Goal: Complete application form

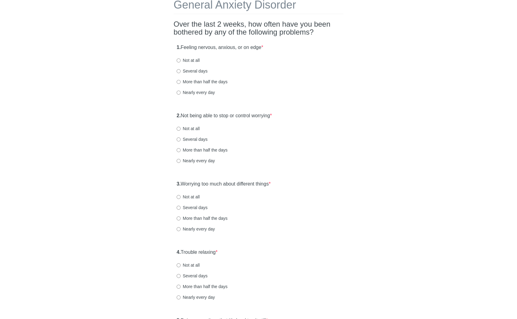
scroll to position [35, 0]
click at [191, 72] on label "Several days" at bounding box center [191, 71] width 31 height 6
click at [180, 72] on input "Several days" at bounding box center [178, 71] width 4 height 4
radio input "true"
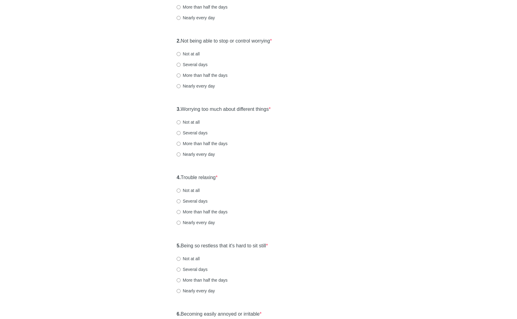
scroll to position [110, 0]
click at [195, 65] on label "Several days" at bounding box center [191, 64] width 31 height 6
click at [180, 65] on input "Several days" at bounding box center [178, 64] width 4 height 4
radio input "true"
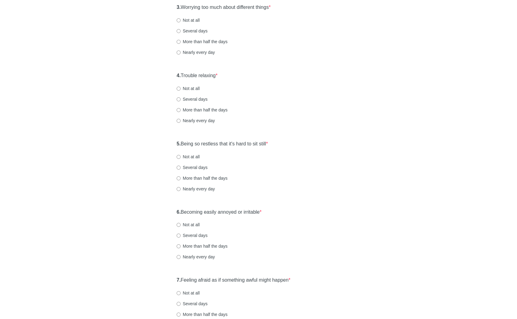
scroll to position [212, 0]
click at [192, 20] on label "Not at all" at bounding box center [187, 20] width 23 height 6
click at [180, 20] on input "Not at all" at bounding box center [178, 20] width 4 height 4
radio input "true"
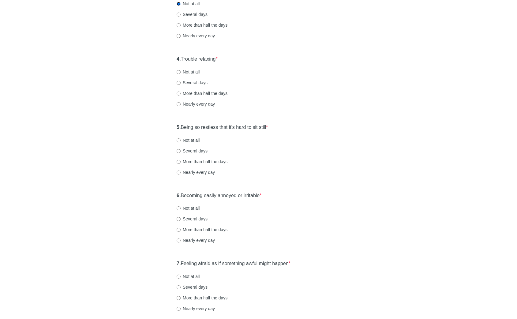
scroll to position [236, 0]
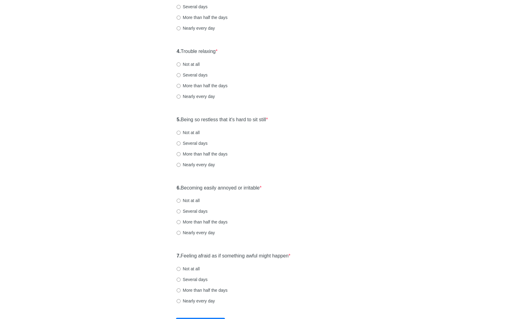
click at [191, 75] on label "Several days" at bounding box center [191, 75] width 31 height 6
click at [180, 75] on input "Several days" at bounding box center [178, 75] width 4 height 4
radio input "true"
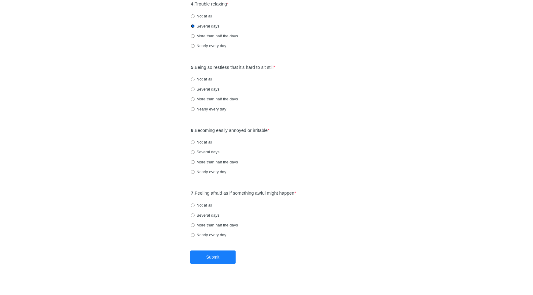
scroll to position [286, 0]
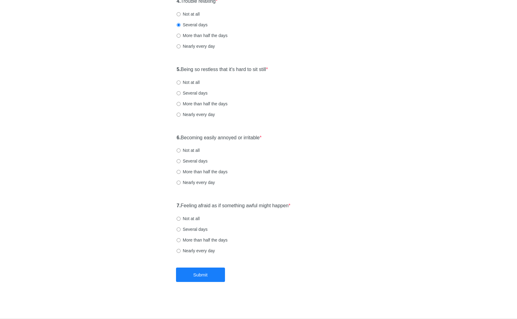
click at [191, 82] on label "Not at all" at bounding box center [187, 82] width 23 height 6
click at [180, 82] on input "Not at all" at bounding box center [178, 82] width 4 height 4
radio input "true"
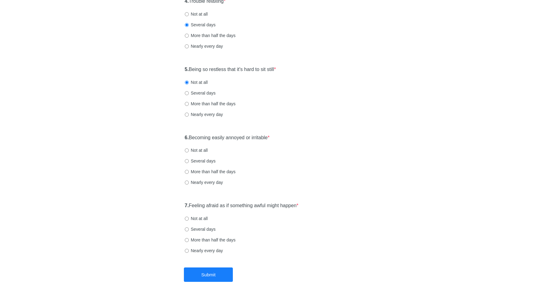
click at [197, 160] on label "Several days" at bounding box center [200, 161] width 31 height 6
click at [189, 160] on input "Several days" at bounding box center [187, 161] width 4 height 4
radio input "true"
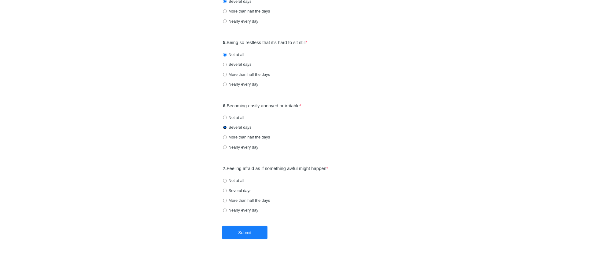
scroll to position [310, 0]
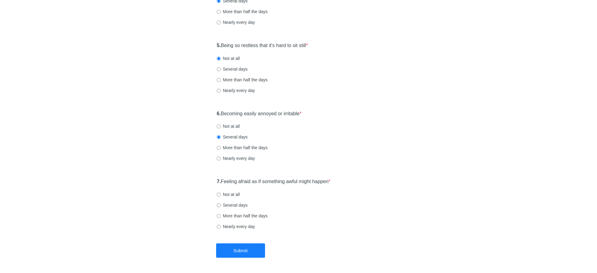
click at [230, 193] on label "Not at all" at bounding box center [228, 194] width 23 height 6
click at [221, 193] on input "Not at all" at bounding box center [219, 195] width 4 height 4
radio input "true"
click at [253, 249] on button "Submit" at bounding box center [240, 250] width 49 height 14
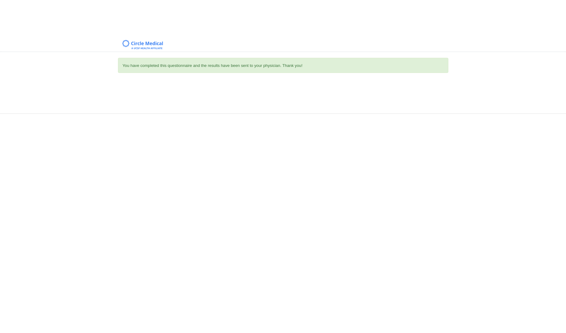
scroll to position [0, 0]
